Goal: Task Accomplishment & Management: Use online tool/utility

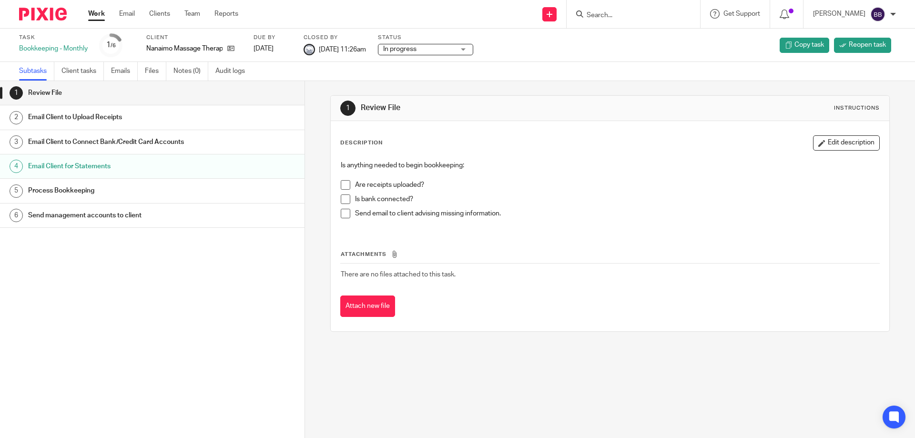
click at [94, 12] on link "Work" at bounding box center [96, 14] width 17 height 10
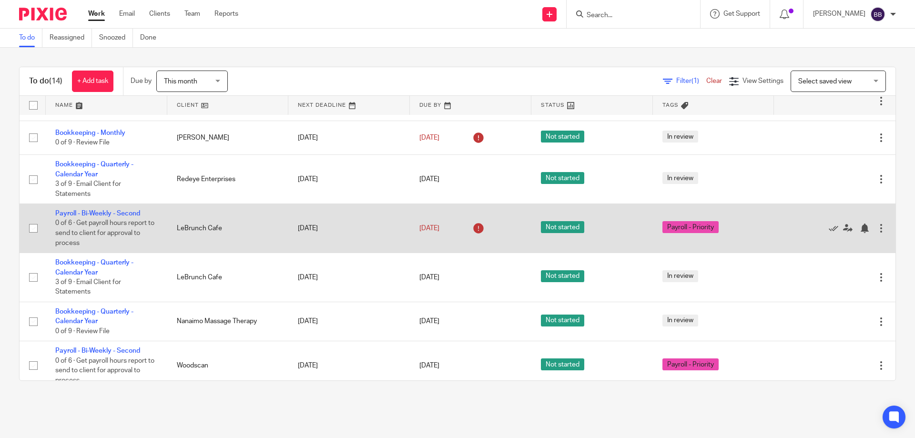
scroll to position [322, 0]
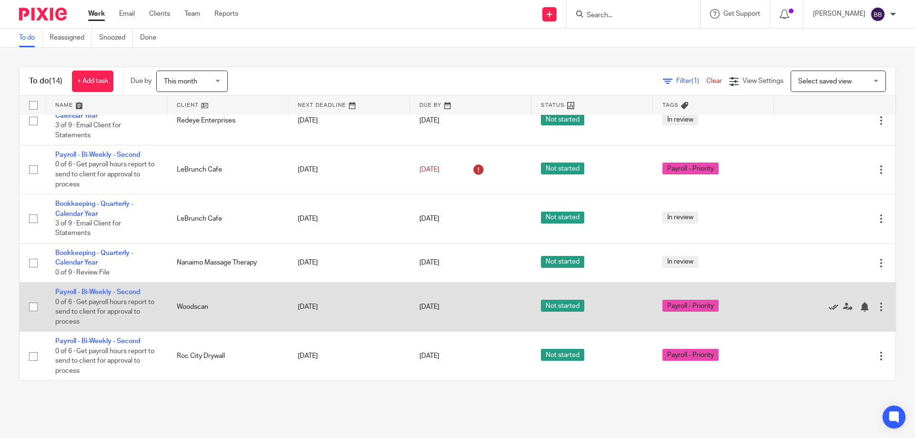
click at [828, 306] on icon at bounding box center [833, 307] width 10 height 10
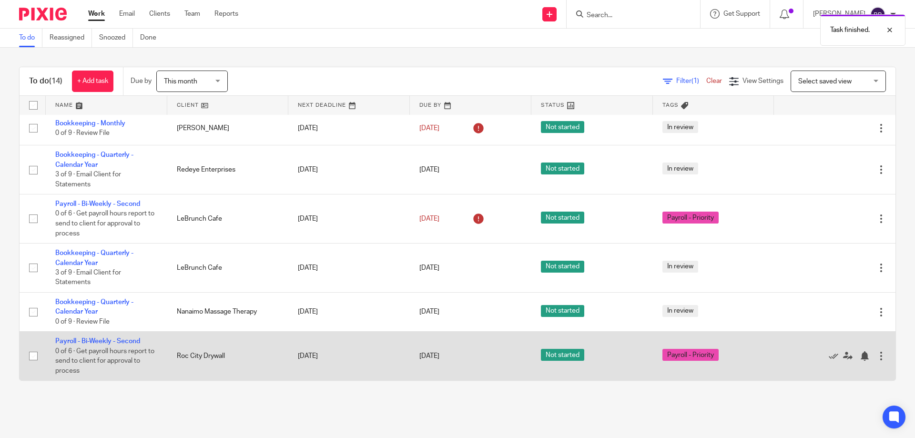
scroll to position [272, 0]
click at [828, 355] on icon at bounding box center [833, 356] width 10 height 10
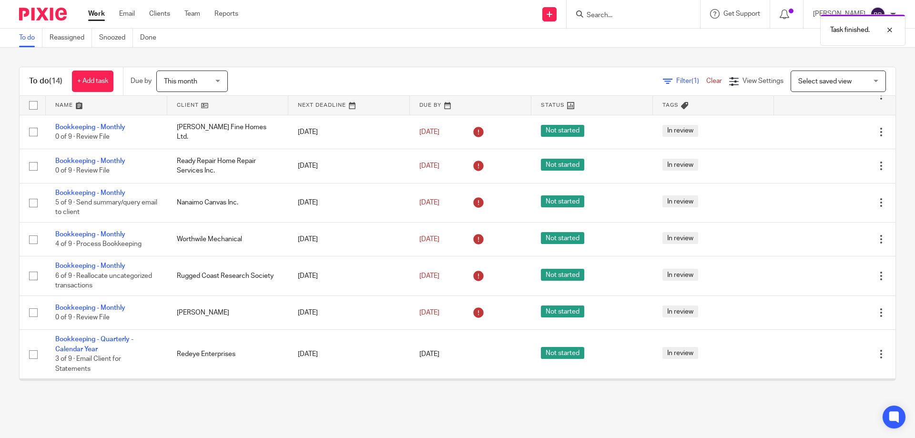
scroll to position [223, 0]
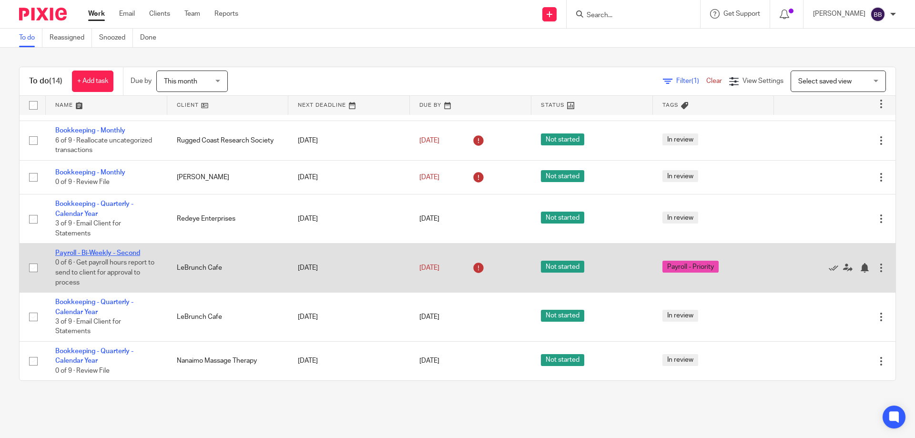
click at [114, 251] on link "Payroll - Bi-Weekly - Second" at bounding box center [97, 253] width 85 height 7
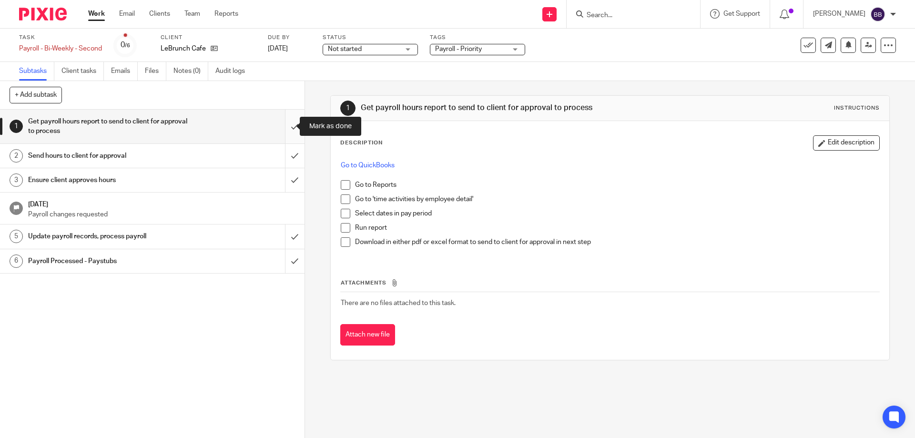
click at [284, 125] on input "submit" at bounding box center [152, 127] width 304 height 34
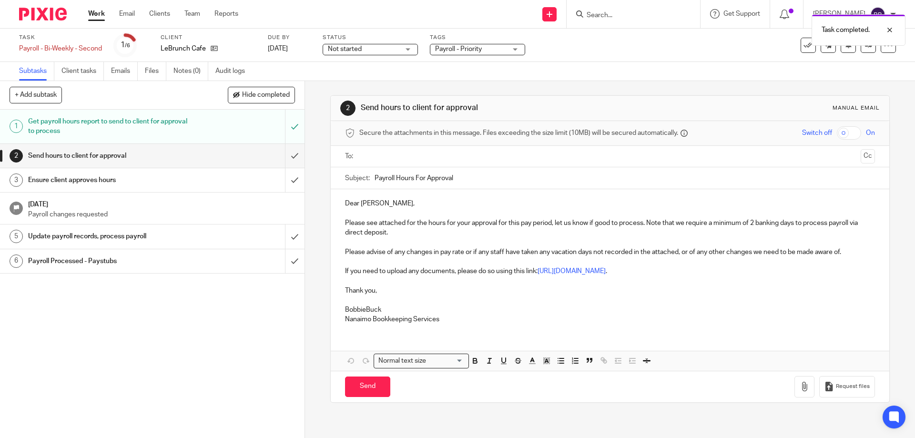
click at [362, 152] on input "text" at bounding box center [608, 156] width 493 height 11
click at [402, 207] on p "Dear [PERSON_NAME]," at bounding box center [609, 206] width 529 height 10
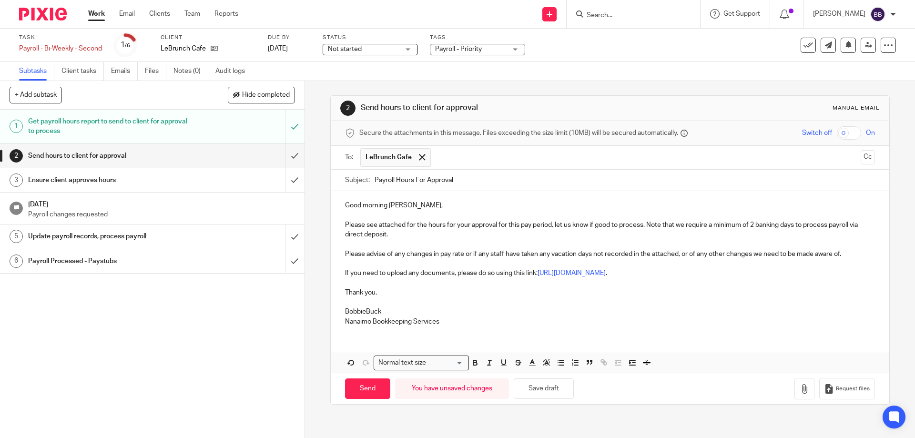
click at [418, 201] on p "Good morning [PERSON_NAME]," at bounding box center [609, 206] width 529 height 10
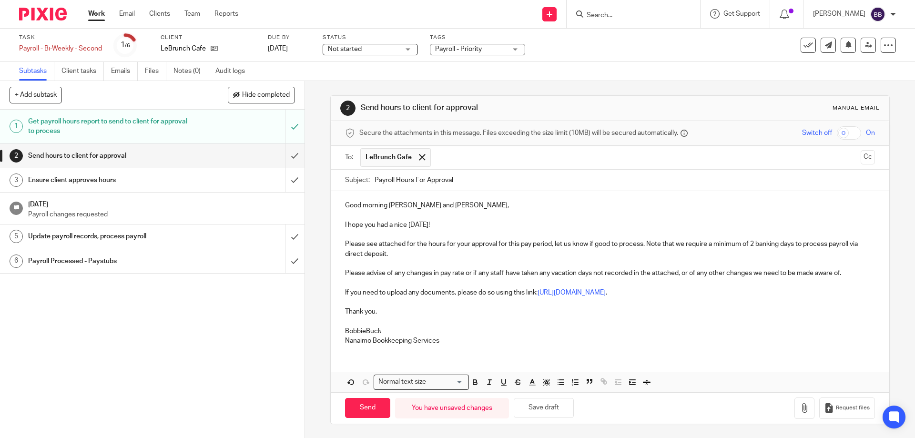
click at [392, 252] on p "Please see attached for the hours for your approval for this pay period, let us…" at bounding box center [609, 249] width 529 height 20
click at [403, 242] on p "Please see attached for the hours for your approval for this pay period, let us…" at bounding box center [609, 249] width 529 height 20
click at [402, 256] on p "Please see below for the hours for your approval for this pay period, let us kn…" at bounding box center [609, 249] width 529 height 20
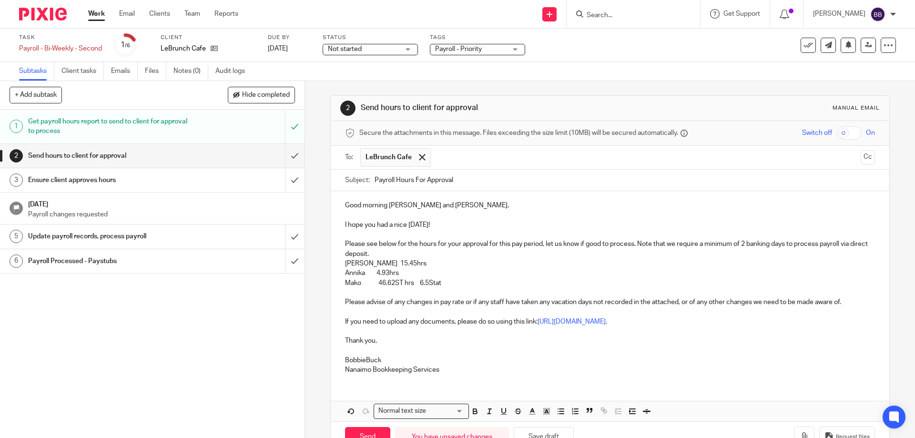
click at [429, 283] on p "Mako 46.62ST hrs 6.5Stat" at bounding box center [609, 283] width 529 height 10
click at [402, 284] on p "Mako 46.62ST hrs 6.5hrsStat" at bounding box center [609, 283] width 529 height 10
click at [364, 361] on p "BobbieBuck" at bounding box center [609, 360] width 529 height 10
click at [406, 284] on p "Mako 46.62hrs 6.5hrsStat" at bounding box center [609, 283] width 529 height 10
click at [431, 286] on p "Mako 46.62hrs + 6.5hrsStat" at bounding box center [609, 283] width 529 height 10
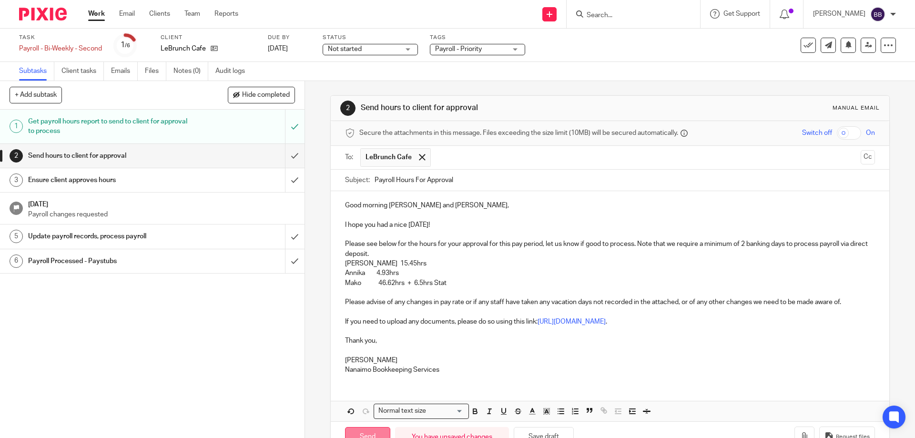
click at [364, 432] on input "Send" at bounding box center [367, 437] width 45 height 20
type input "Sent"
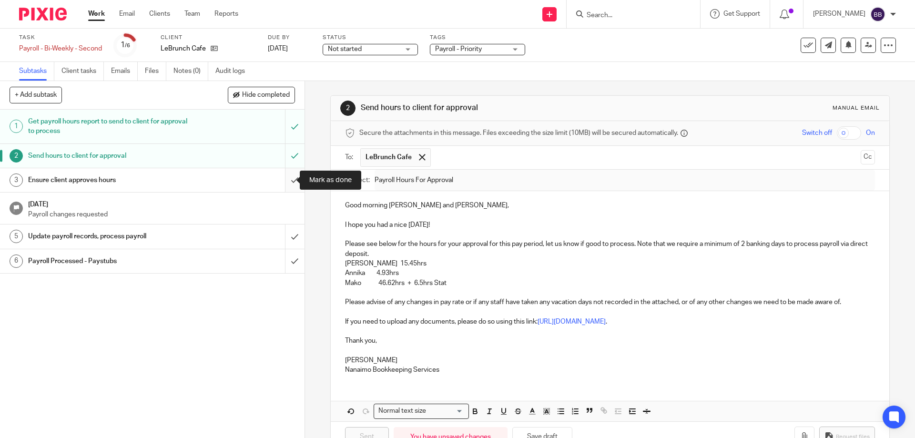
click at [284, 179] on input "submit" at bounding box center [152, 180] width 304 height 24
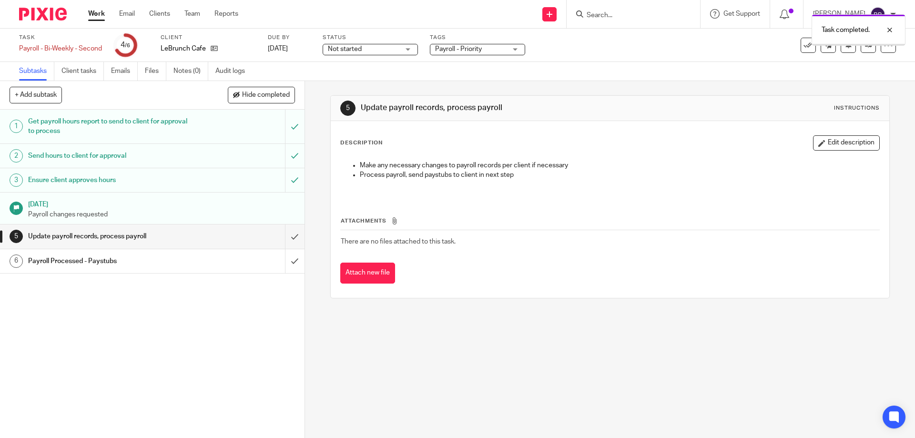
click at [285, 235] on input "submit" at bounding box center [152, 236] width 304 height 24
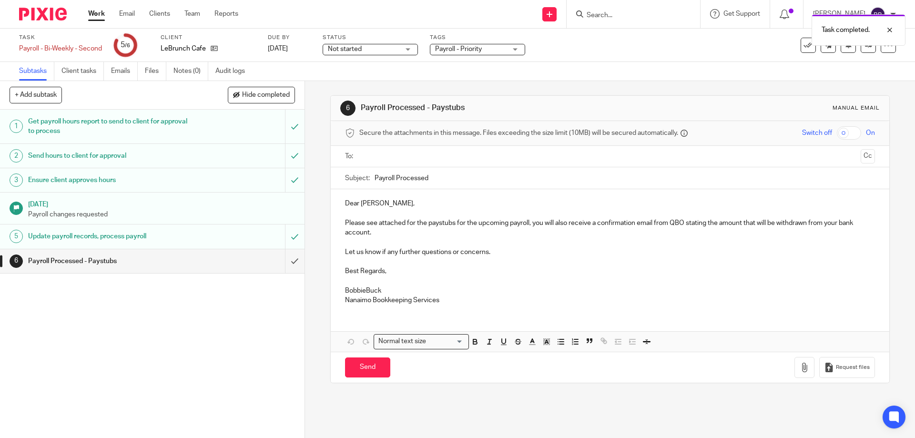
click at [370, 152] on input "text" at bounding box center [608, 156] width 493 height 11
click at [358, 206] on p "Dear Chris," at bounding box center [609, 206] width 529 height 10
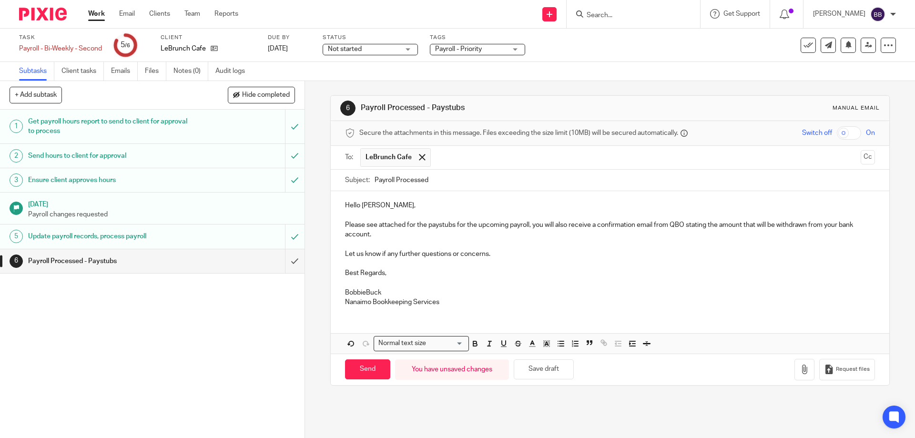
click at [395, 210] on p "Hello Chris," at bounding box center [609, 206] width 529 height 10
click at [364, 293] on p "BobbieBuck" at bounding box center [609, 293] width 529 height 10
click at [799, 372] on icon "button" at bounding box center [804, 369] width 10 height 10
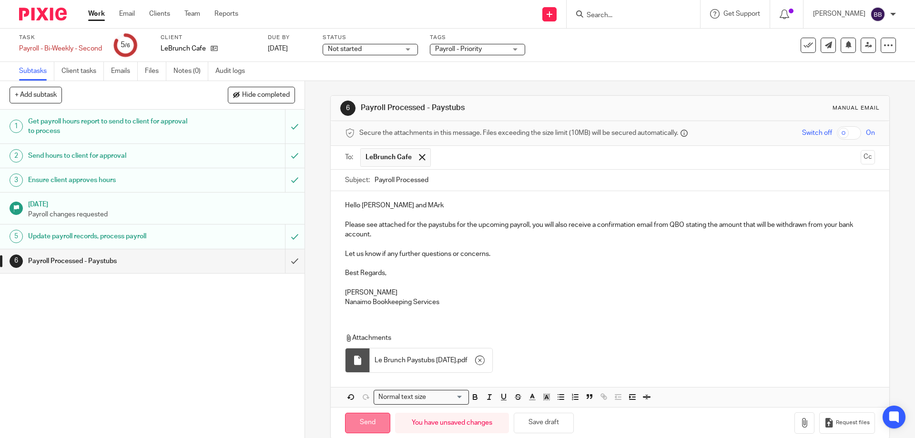
click at [367, 422] on input "Send" at bounding box center [367, 422] width 45 height 20
type input "Sent"
click at [99, 15] on link "Work" at bounding box center [96, 14] width 17 height 10
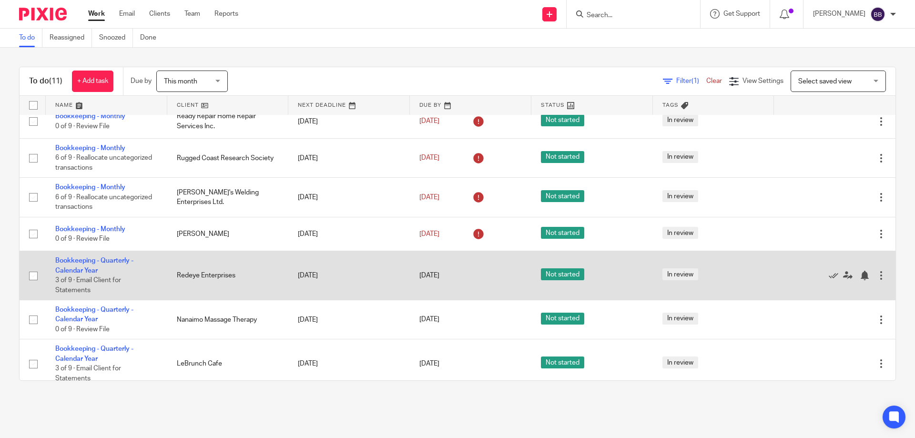
scroll to position [174, 0]
